Goal: Check status: Check status

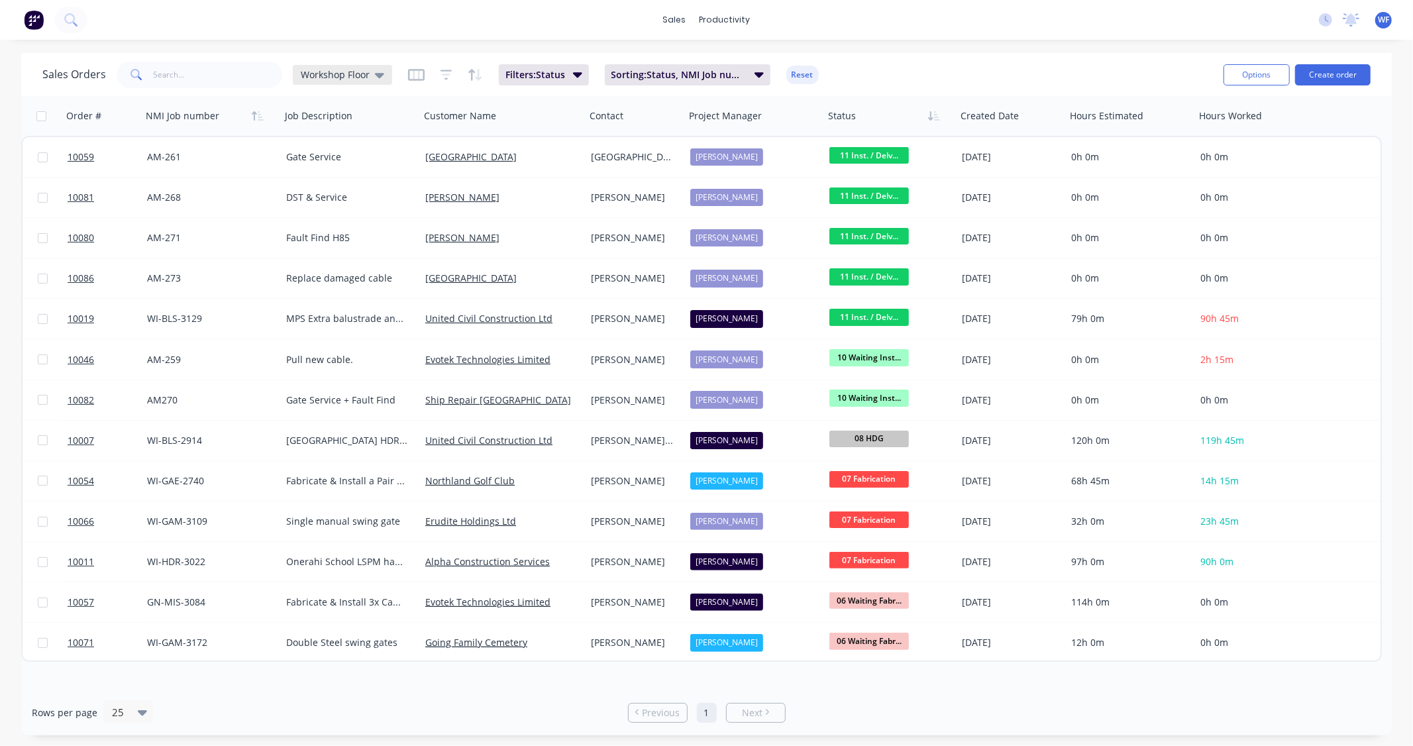
click at [352, 74] on span "Workshop Floor" at bounding box center [335, 75] width 69 height 14
click at [366, 190] on button "None" at bounding box center [372, 187] width 151 height 15
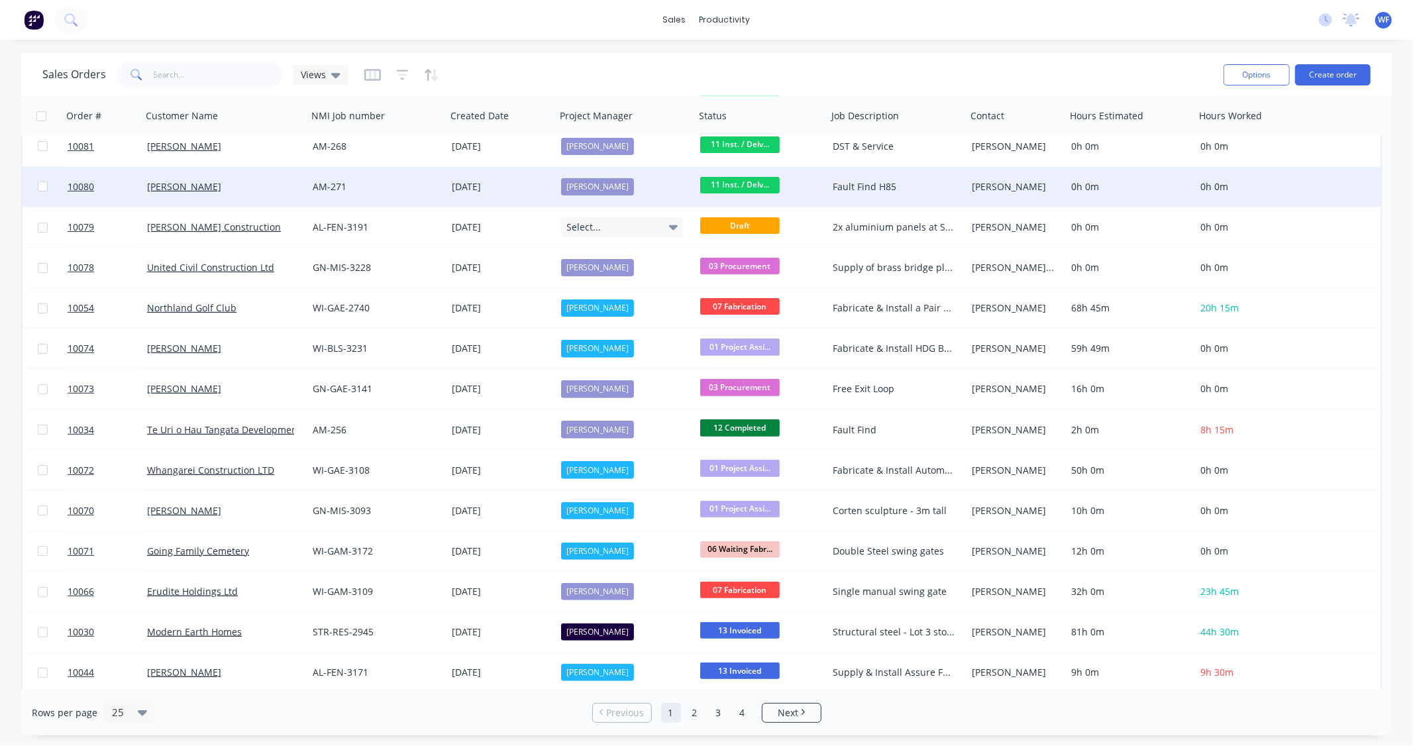
scroll to position [458, 0]
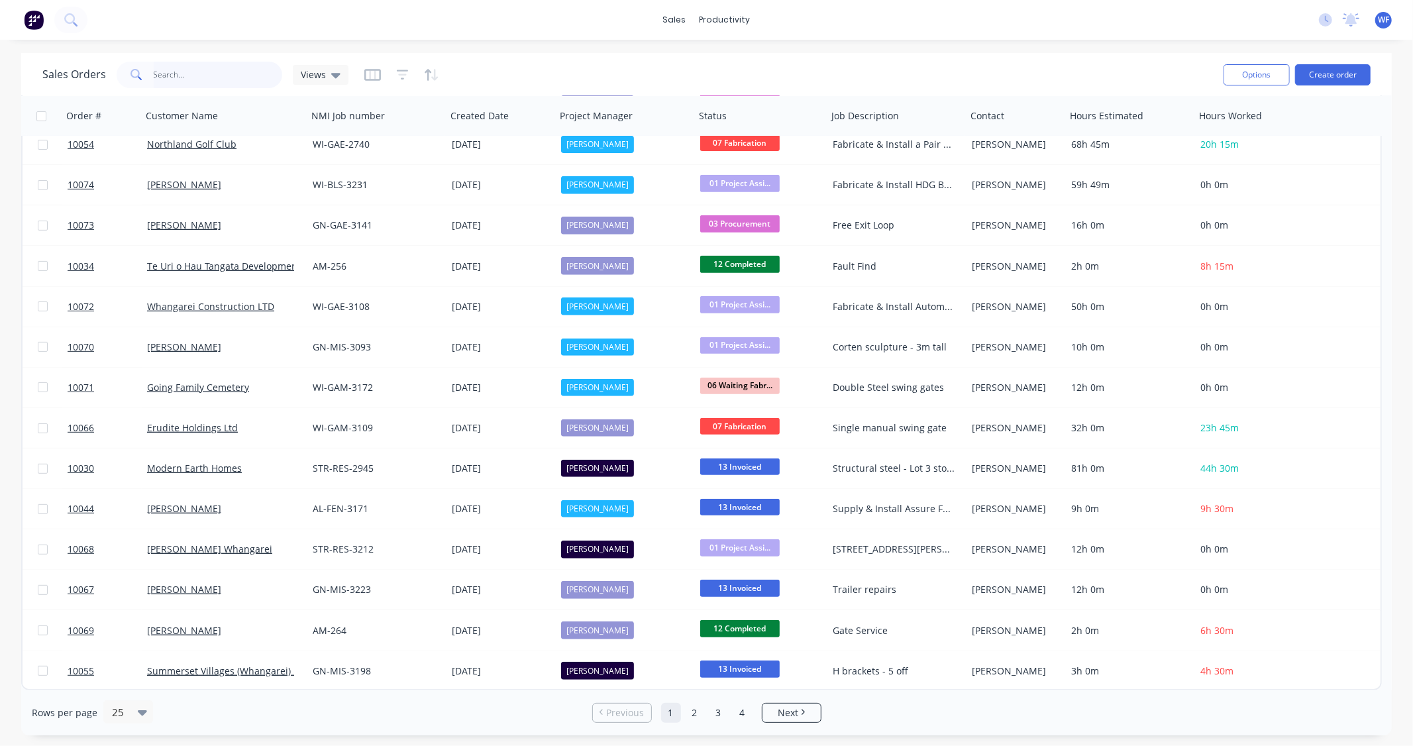
click at [196, 70] on input "text" at bounding box center [218, 75] width 129 height 27
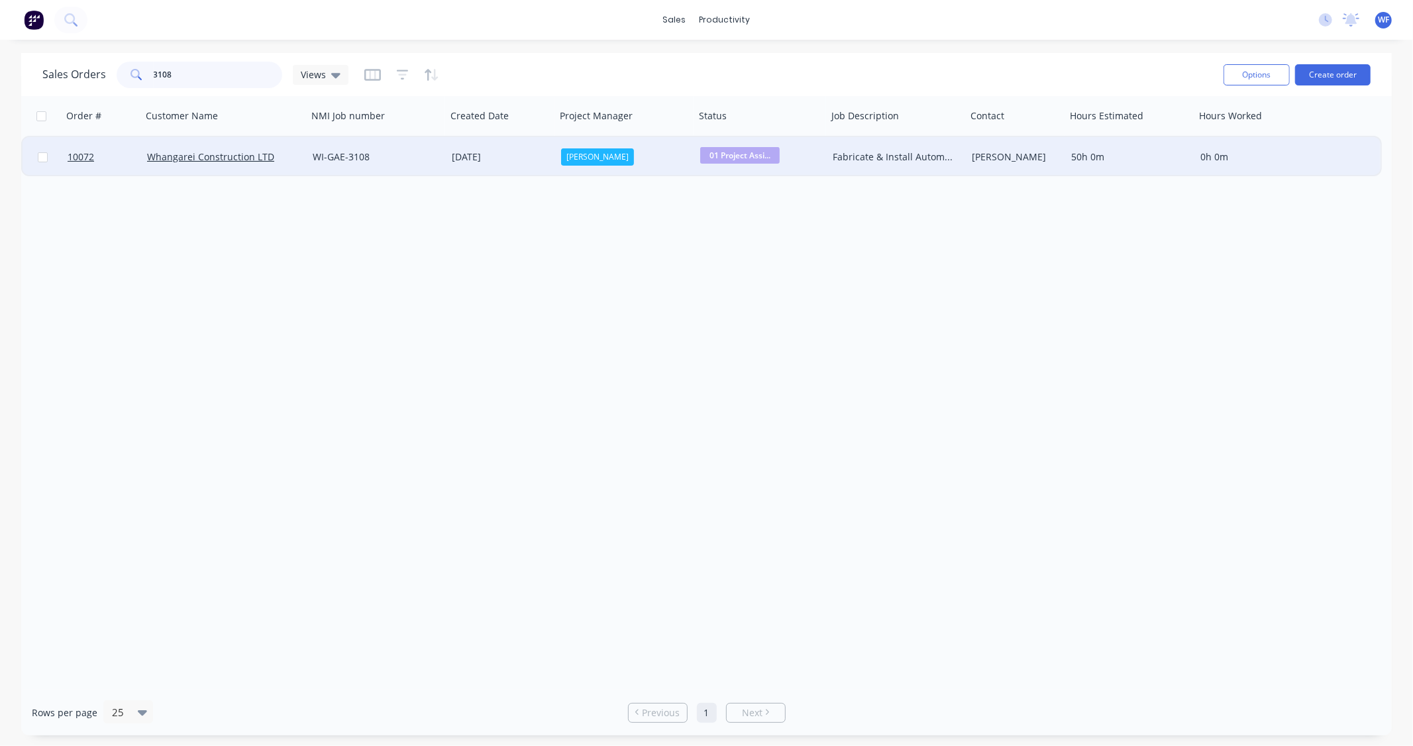
type input "3108"
click at [739, 157] on span "01 Project Assi..." at bounding box center [740, 155] width 80 height 17
click at [767, 319] on span "06 Waiting Fabrication" at bounding box center [754, 319] width 99 height 13
drag, startPoint x: 228, startPoint y: 70, endPoint x: 0, endPoint y: 77, distance: 228.1
click at [0, 77] on div "Sales Orders 3108 Views Options Create order Order # Customer Name NMI Job numb…" at bounding box center [706, 394] width 1413 height 683
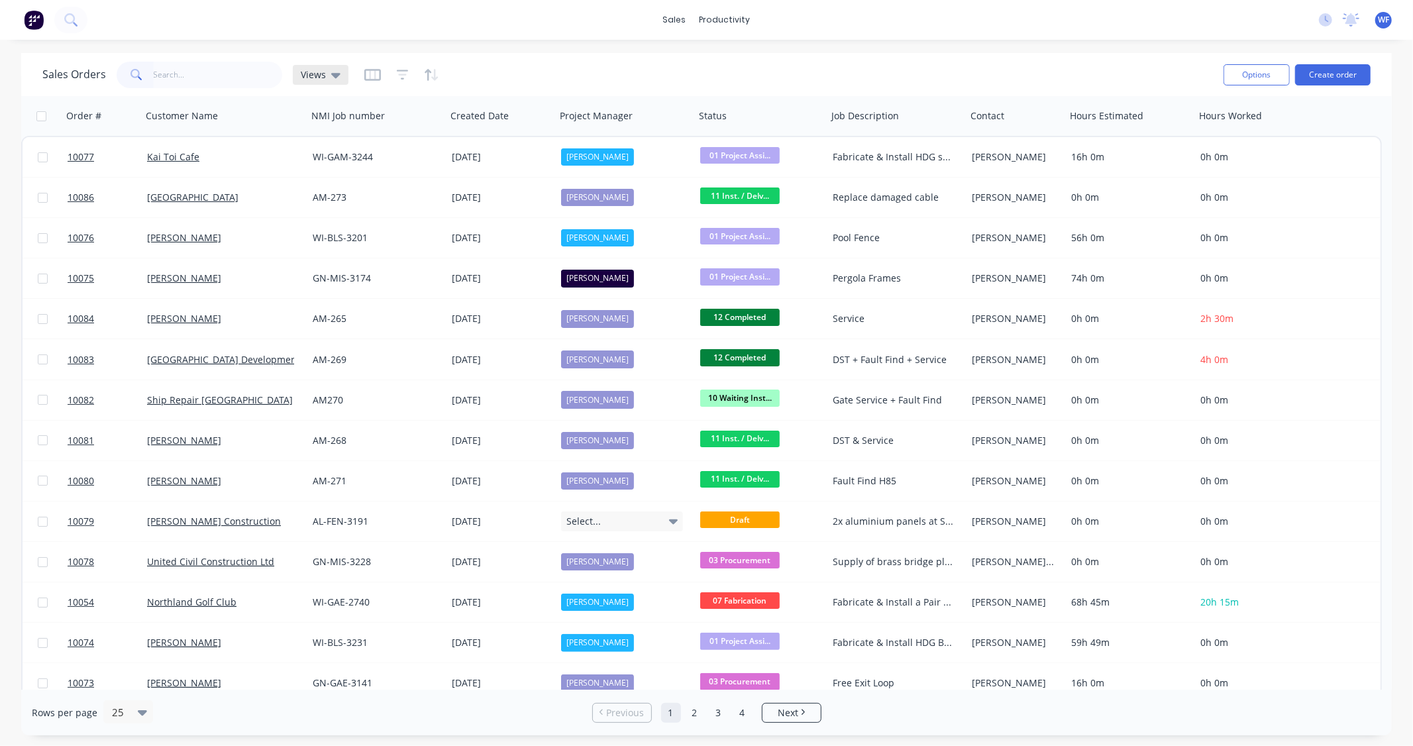
click at [313, 80] on span "Views" at bounding box center [313, 75] width 25 height 14
click at [366, 215] on button "Workshop Floor (Default)" at bounding box center [372, 213] width 151 height 15
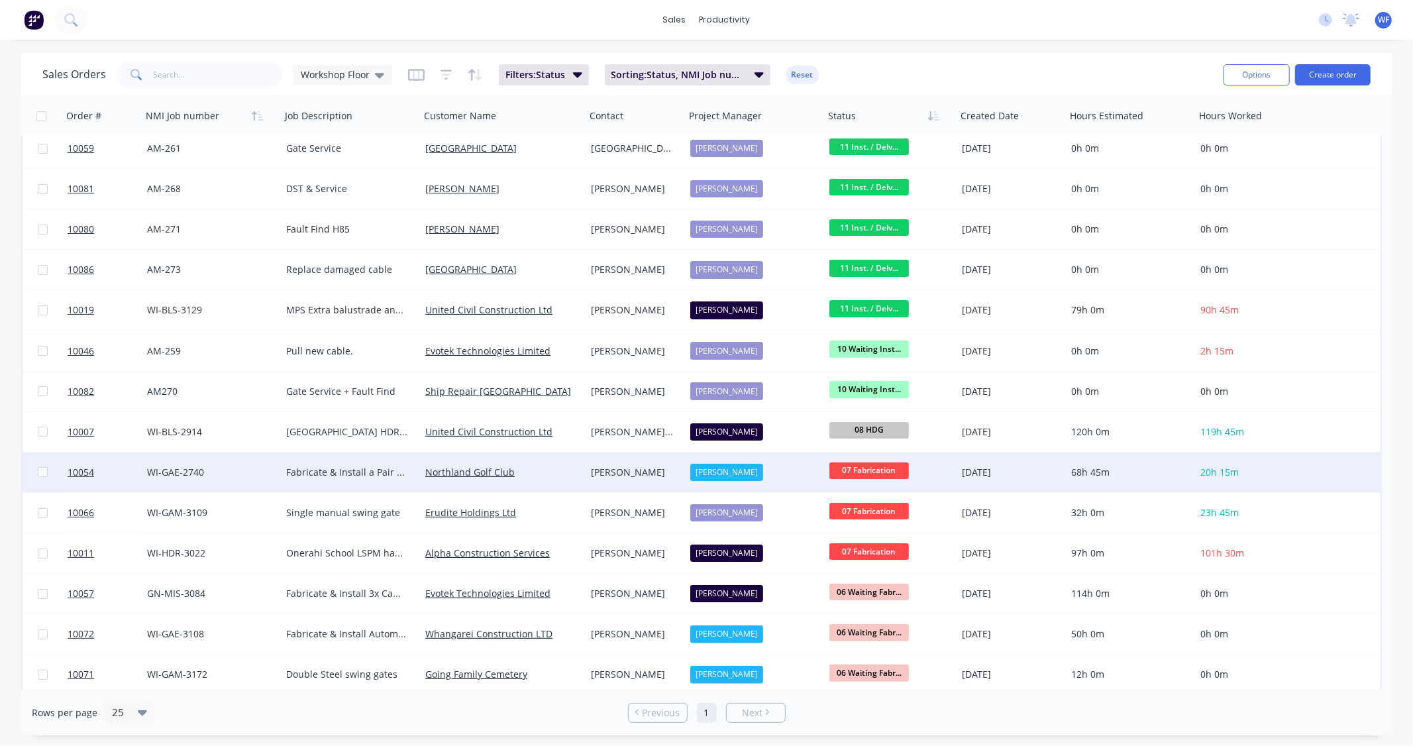
scroll to position [12, 0]
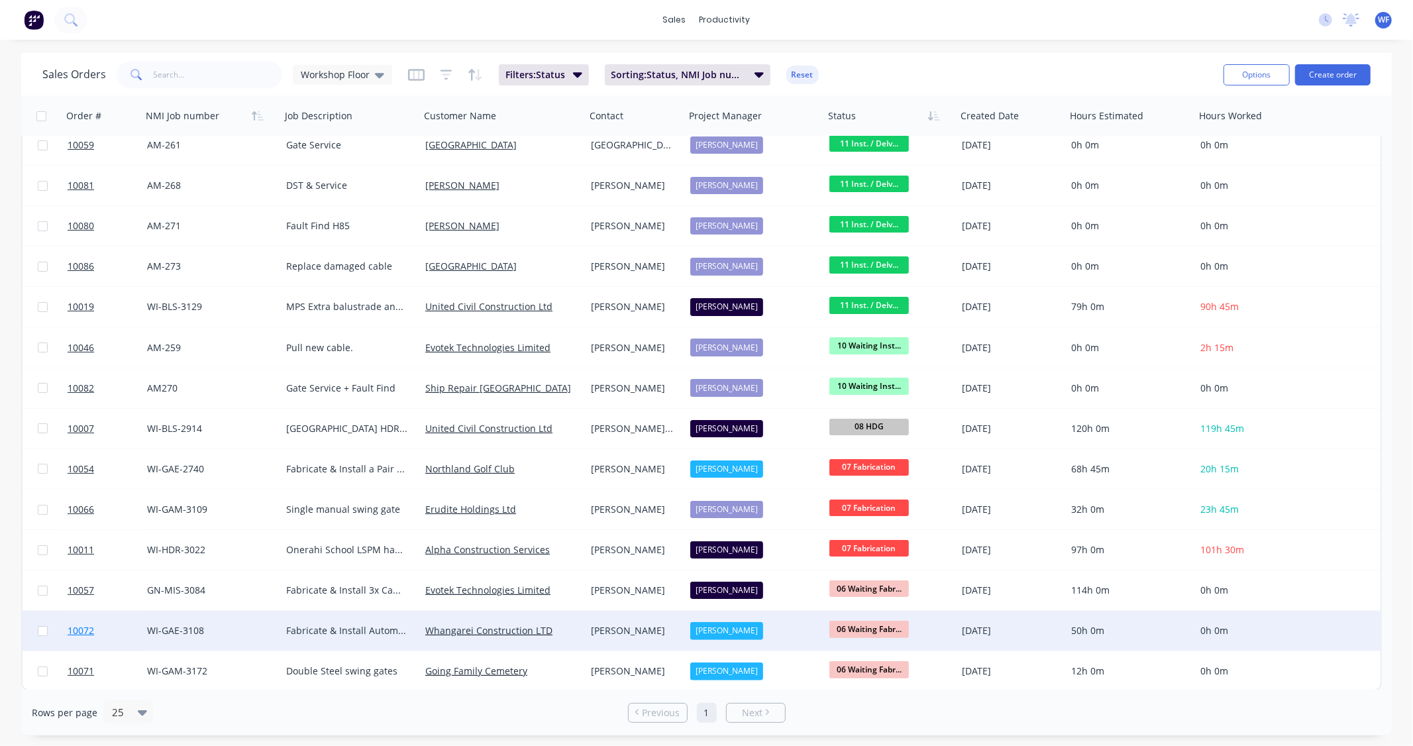
click at [82, 628] on span "10072" at bounding box center [81, 630] width 27 height 13
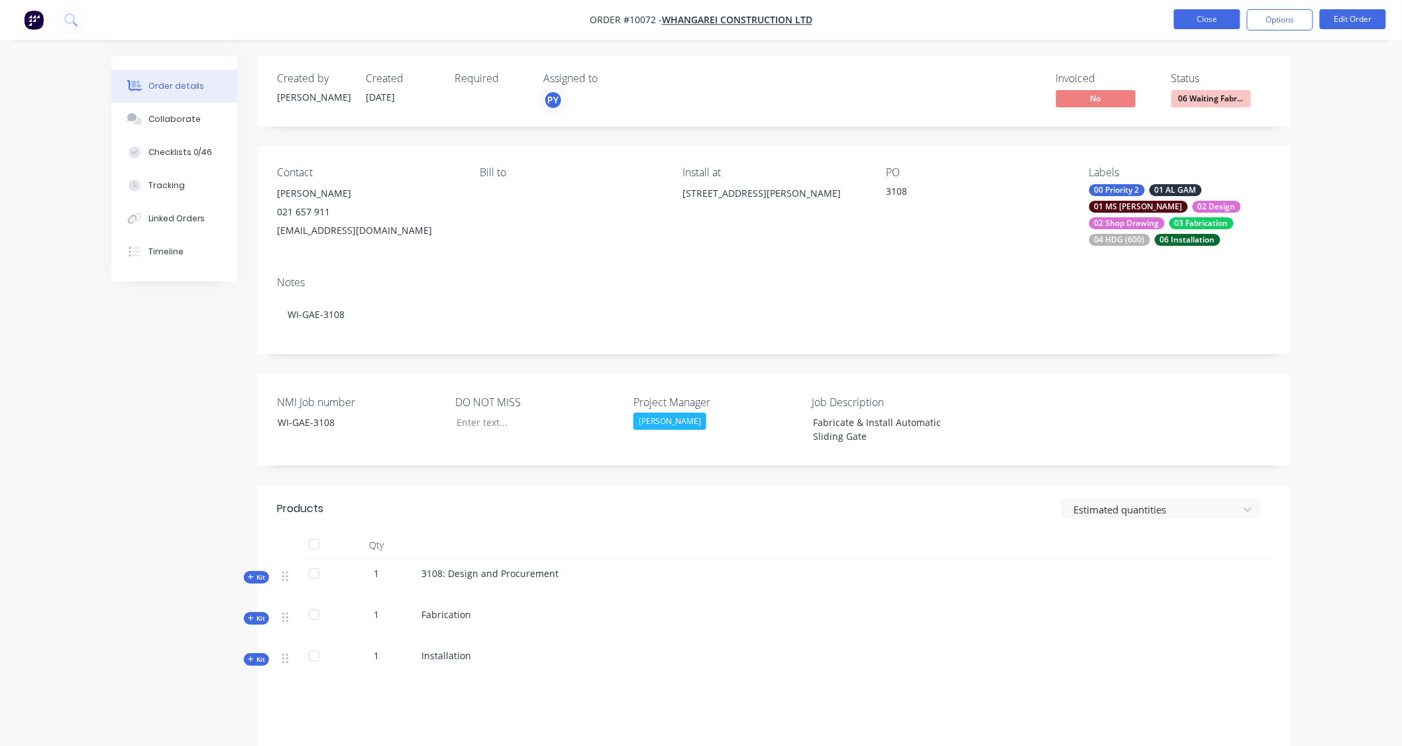
click at [1211, 25] on button "Close" at bounding box center [1207, 19] width 66 height 20
